Goal: Task Accomplishment & Management: Manage account settings

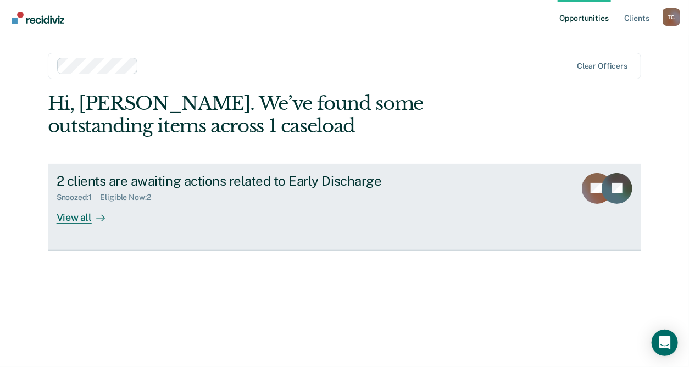
click at [87, 217] on div "View all" at bounding box center [88, 212] width 62 height 21
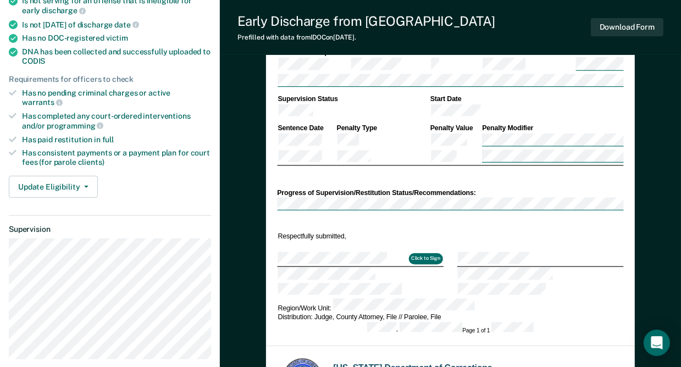
scroll to position [330, 0]
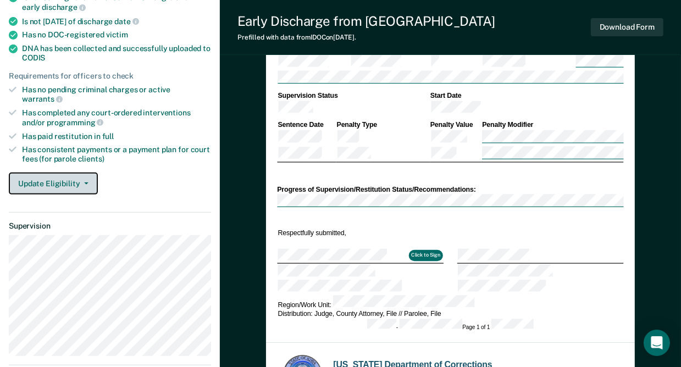
click at [80, 173] on button "Update Eligibility" at bounding box center [53, 184] width 89 height 22
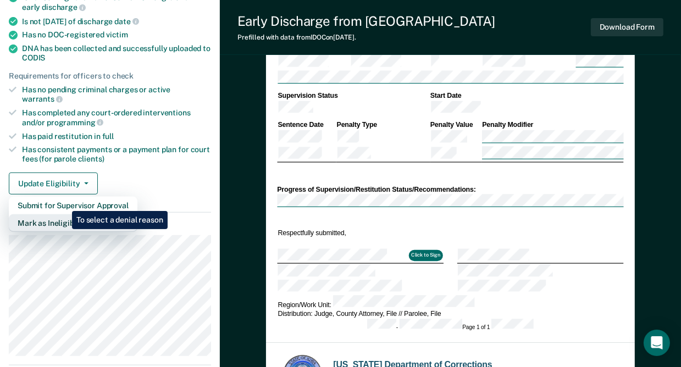
click at [64, 214] on button "Mark as Ineligible" at bounding box center [73, 223] width 129 height 18
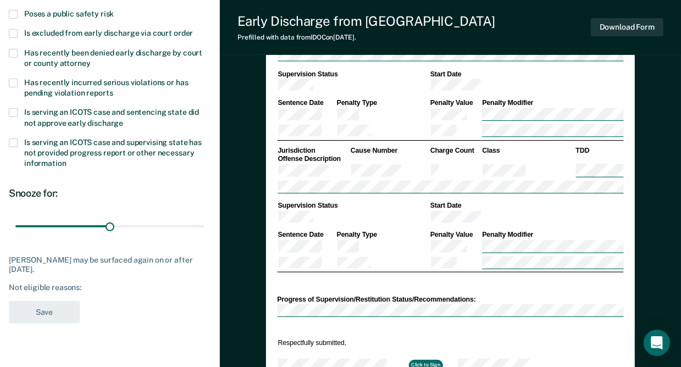
scroll to position [110, 0]
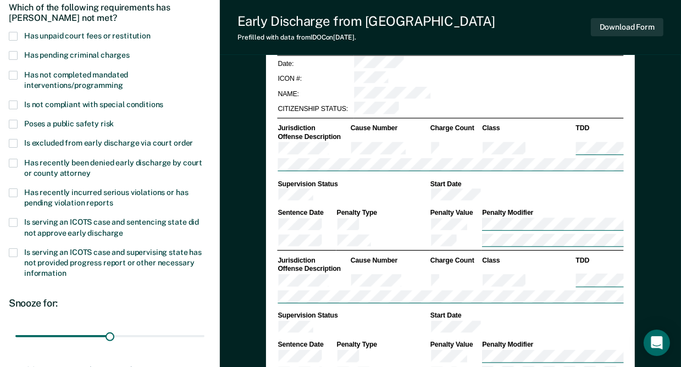
click at [17, 192] on span at bounding box center [13, 193] width 9 height 9
click at [113, 199] on input "Has recently incurred serious violations or has pending violation reports" at bounding box center [113, 199] width 0 height 0
click at [12, 103] on span at bounding box center [13, 105] width 9 height 9
click at [163, 101] on input "Is not compliant with special conditions" at bounding box center [163, 101] width 0 height 0
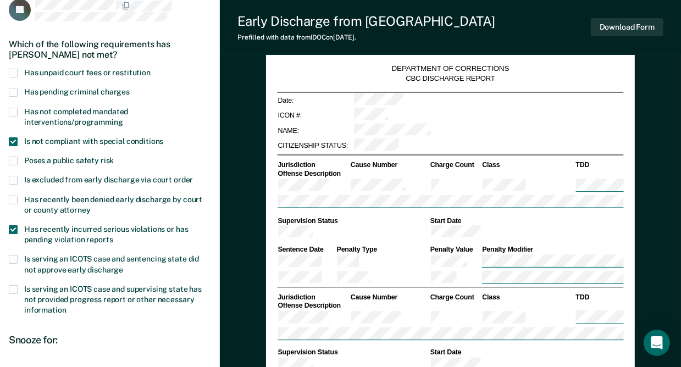
scroll to position [55, 0]
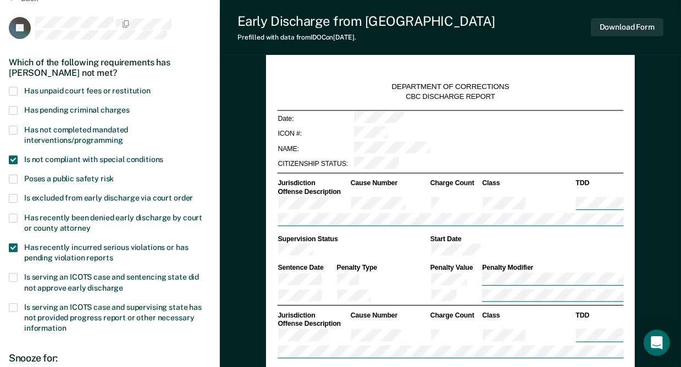
click at [17, 109] on span at bounding box center [13, 110] width 9 height 9
click at [130, 106] on input "Has pending criminal charges" at bounding box center [130, 106] width 0 height 0
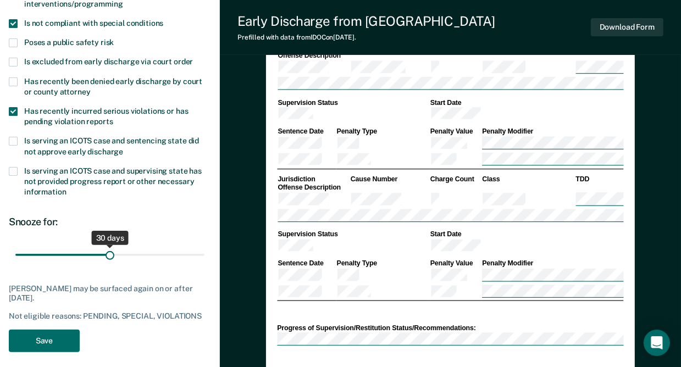
scroll to position [275, 0]
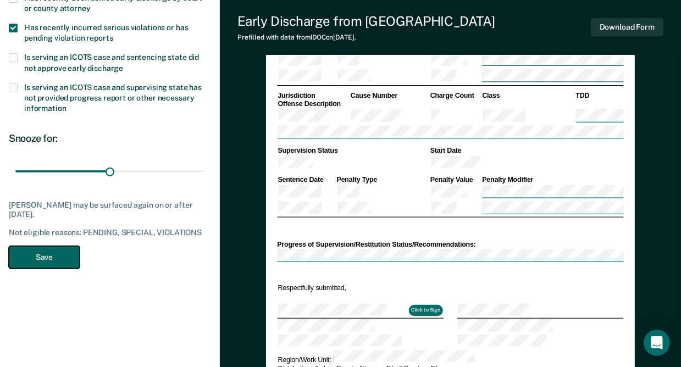
click at [50, 254] on button "Save" at bounding box center [44, 257] width 71 height 23
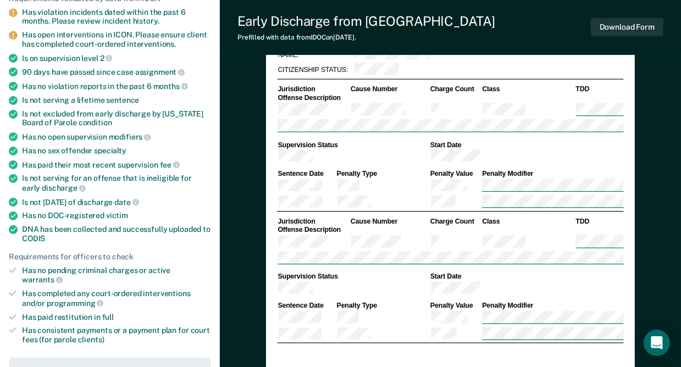
scroll to position [0, 0]
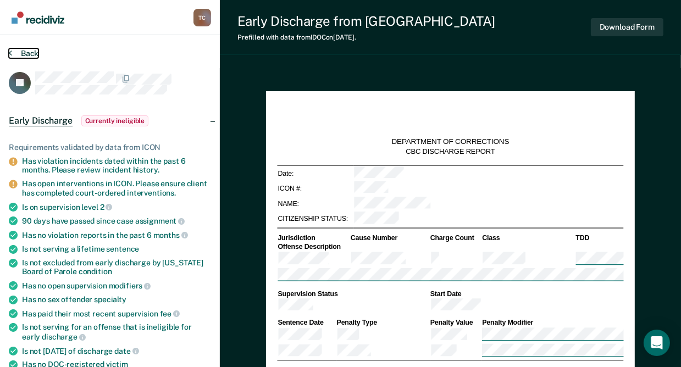
click at [29, 54] on button "Back" at bounding box center [24, 53] width 30 height 10
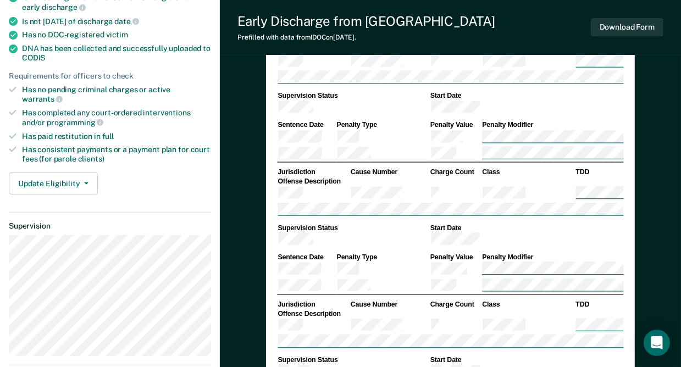
scroll to position [220, 0]
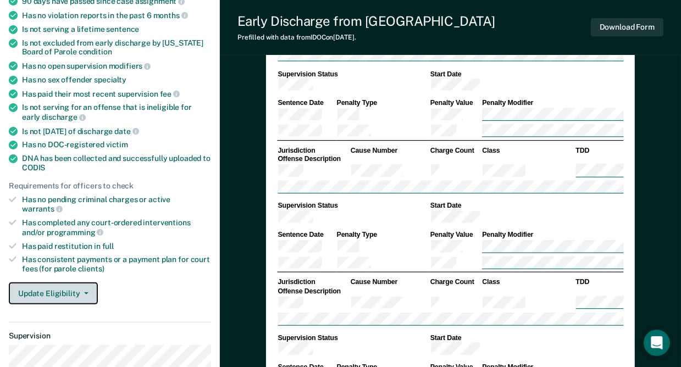
click at [84, 283] on button "Update Eligibility" at bounding box center [53, 294] width 89 height 22
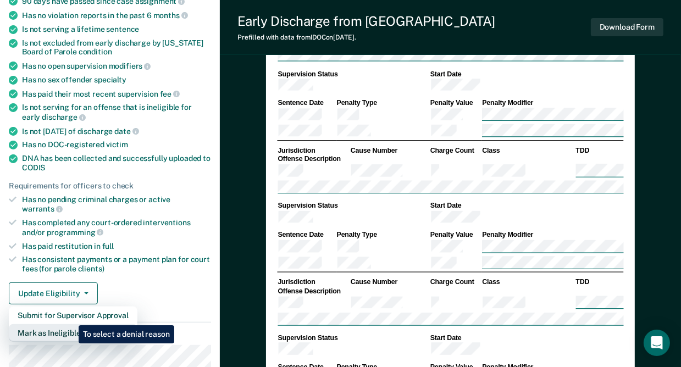
click at [70, 324] on button "Mark as Ineligible" at bounding box center [73, 333] width 129 height 18
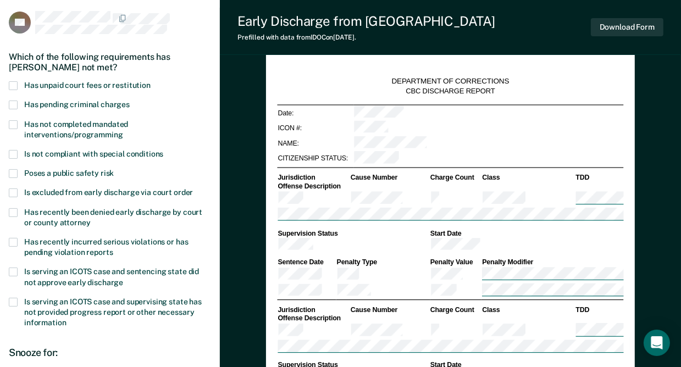
scroll to position [55, 0]
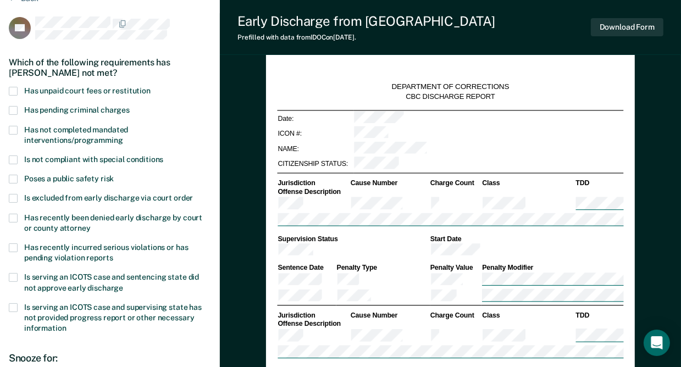
type textarea "x"
click at [12, 158] on span at bounding box center [13, 160] width 9 height 9
click at [163, 156] on input "Is not compliant with special conditions" at bounding box center [163, 156] width 0 height 0
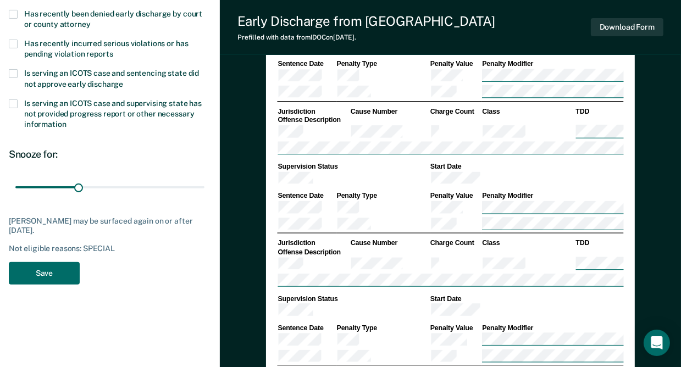
scroll to position [275, 0]
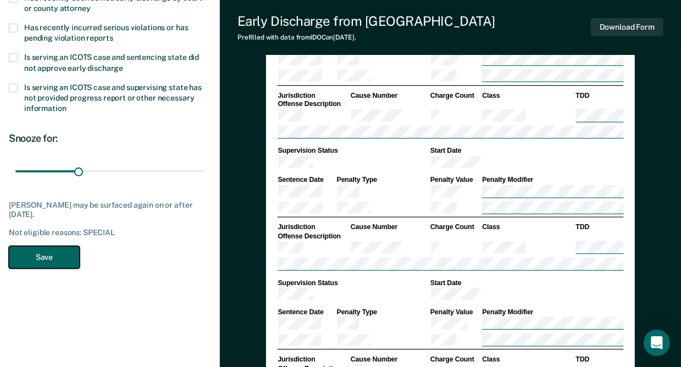
click at [42, 254] on button "Save" at bounding box center [44, 257] width 71 height 23
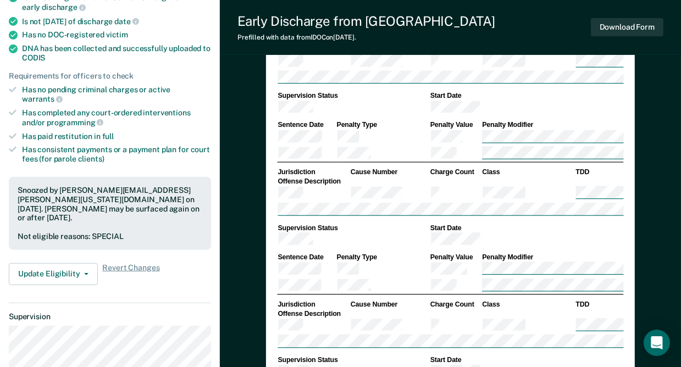
scroll to position [330, 0]
